Goal: Obtain resource: Download file/media

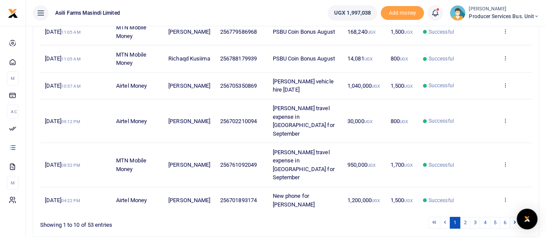
scroll to position [249, 0]
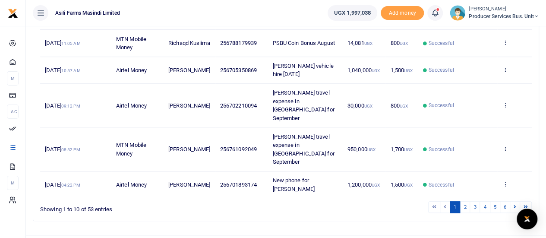
click at [506, 106] on td "View details Send again" at bounding box center [514, 106] width 35 height 44
click at [502, 105] on td "View details Send again" at bounding box center [514, 106] width 35 height 44
click at [505, 108] on icon at bounding box center [505, 105] width 6 height 6
click at [466, 125] on link "View details" at bounding box center [473, 127] width 68 height 12
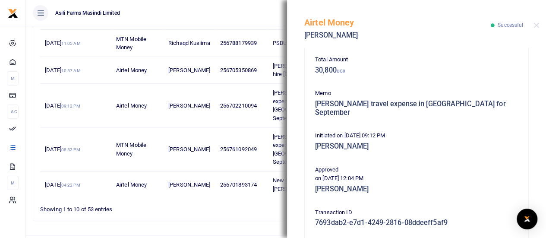
scroll to position [257, 0]
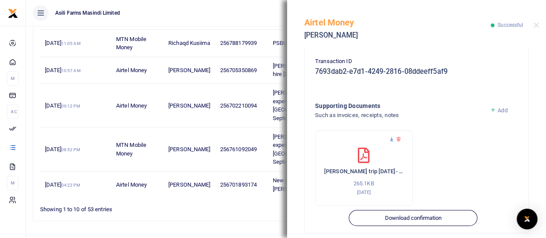
click at [392, 136] on icon at bounding box center [392, 139] width 6 height 6
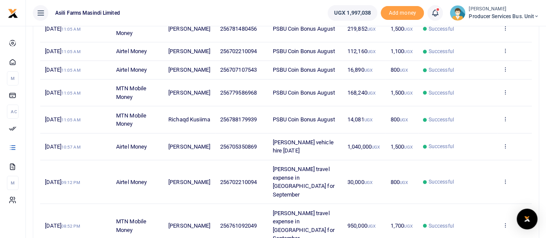
scroll to position [216, 0]
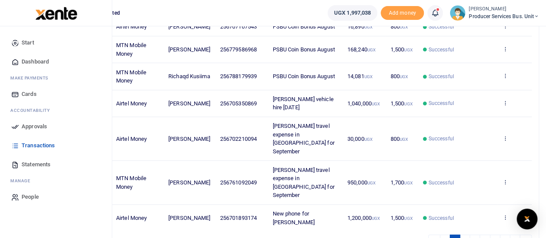
click at [35, 163] on span "Statements" at bounding box center [36, 164] width 29 height 9
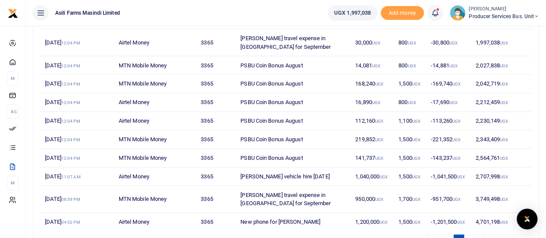
scroll to position [137, 0]
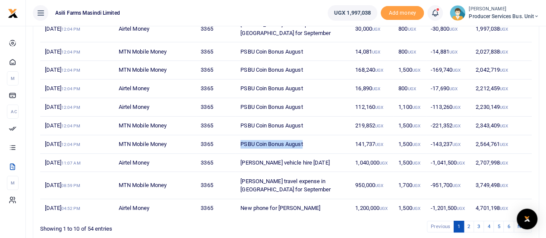
drag, startPoint x: 304, startPoint y: 141, endPoint x: 240, endPoint y: 141, distance: 63.4
click at [240, 141] on td "PSBU Coin Bonus August" at bounding box center [292, 144] width 115 height 19
copy td "PSBU Coin Bonus August"
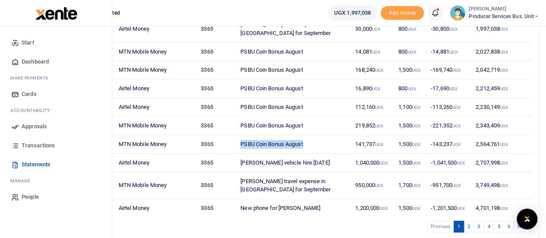
click at [19, 144] on icon at bounding box center [15, 145] width 8 height 8
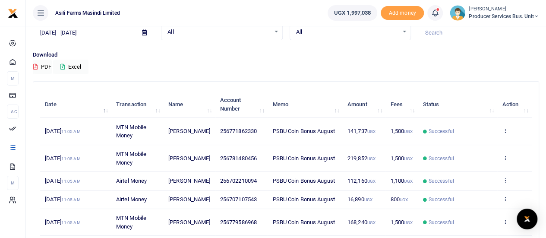
scroll to position [86, 0]
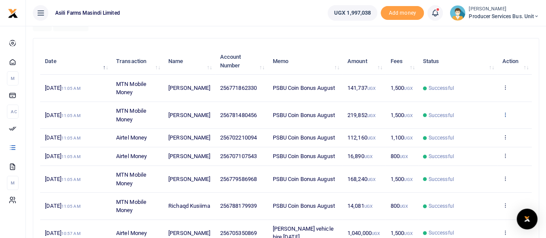
click at [505, 113] on icon at bounding box center [505, 114] width 6 height 6
click at [466, 127] on link "View details" at bounding box center [473, 129] width 68 height 12
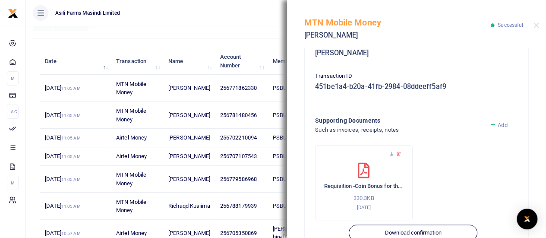
scroll to position [257, 0]
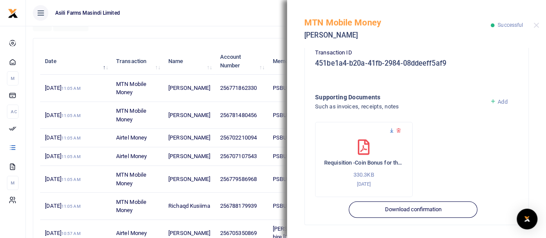
click at [393, 130] on icon at bounding box center [392, 131] width 6 height 6
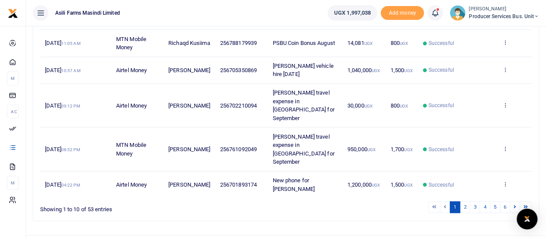
scroll to position [241, 0]
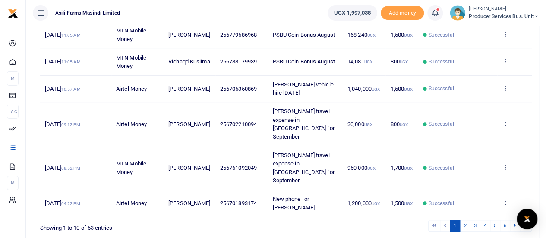
scroll to position [249, 0]
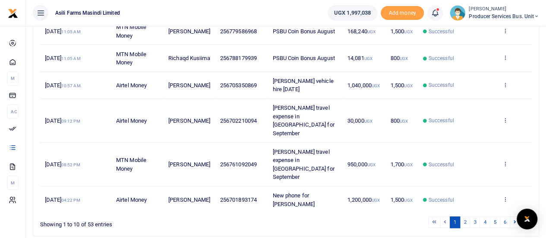
scroll to position [249, 0]
